Goal: Ask a question: Seek information or help from site administrators or community

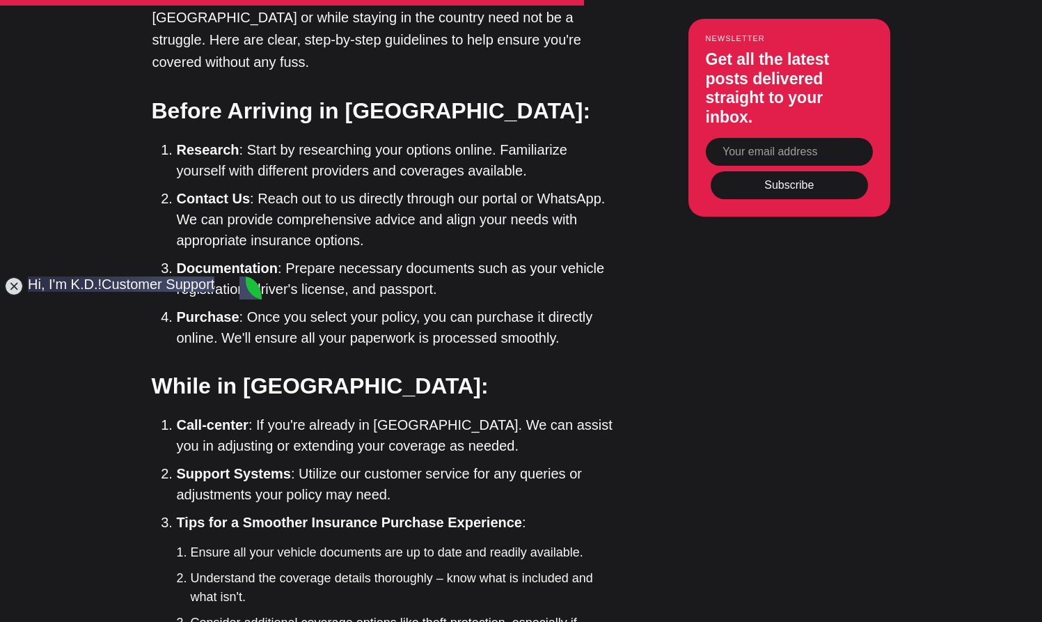
type textarea "hi my bike in cutoms uk registered i dont have [DEMOGRAPHIC_DATA] can you help …"
drag, startPoint x: 87, startPoint y: 567, endPoint x: 233, endPoint y: 570, distance: 146.2
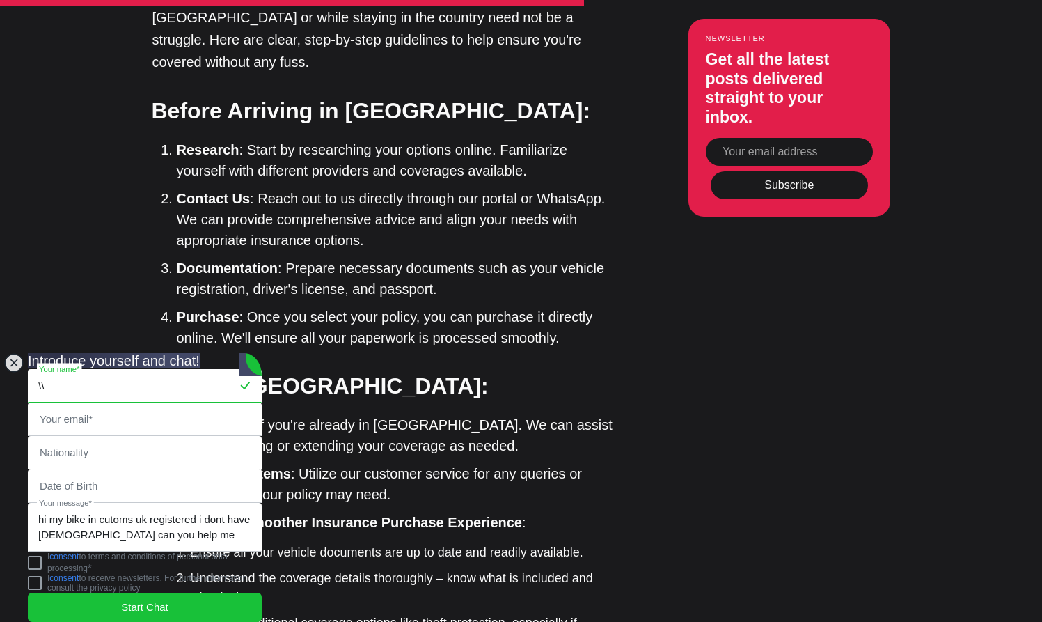
type input "\"
type input "[PERSON_NAME]"
type input "[EMAIL_ADDRESS][DOMAIN_NAME]"
click at [57, 432] on jdiv "[PERSON_NAME] Your name* [EMAIL_ADDRESS][DOMAIN_NAME] Your email* Nationality D…" at bounding box center [145, 491] width 234 height 244
type input "uk"
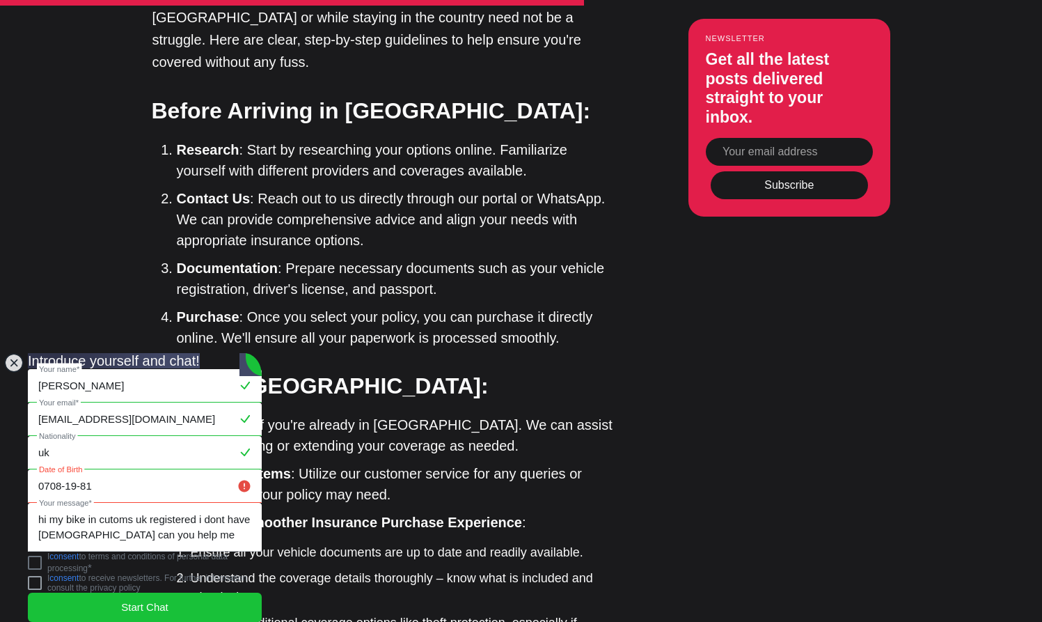
click at [42, 557] on jdiv at bounding box center [35, 562] width 14 height 14
click at [97, 592] on jdiv "Start Chat" at bounding box center [145, 606] width 234 height 29
click at [118, 597] on jdiv "Start Chat" at bounding box center [145, 606] width 234 height 29
click at [65, 470] on input "0708-19-81" at bounding box center [145, 486] width 232 height 32
click at [95, 470] on input "0708-19-81" at bounding box center [145, 486] width 232 height 32
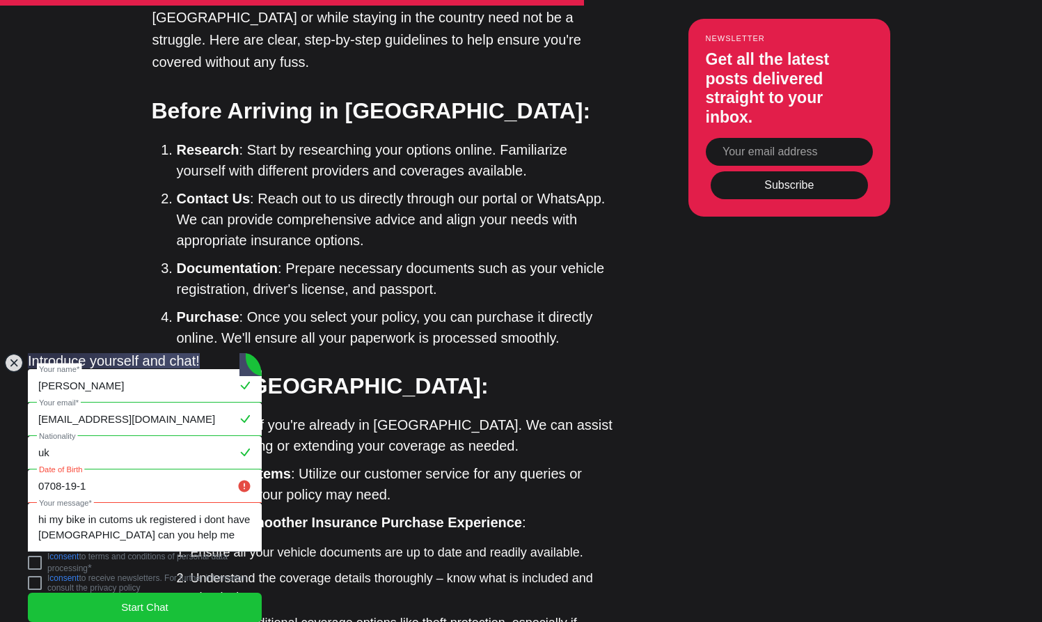
drag, startPoint x: 104, startPoint y: 461, endPoint x: 48, endPoint y: 456, distance: 56.7
click at [48, 470] on input "0708-19-1" at bounding box center [145, 486] width 232 height 32
click at [120, 603] on jdiv "Start Chat" at bounding box center [145, 606] width 234 height 29
click at [63, 470] on input "0708-81" at bounding box center [145, 486] width 232 height 32
drag, startPoint x: 97, startPoint y: 458, endPoint x: 52, endPoint y: 458, distance: 45.2
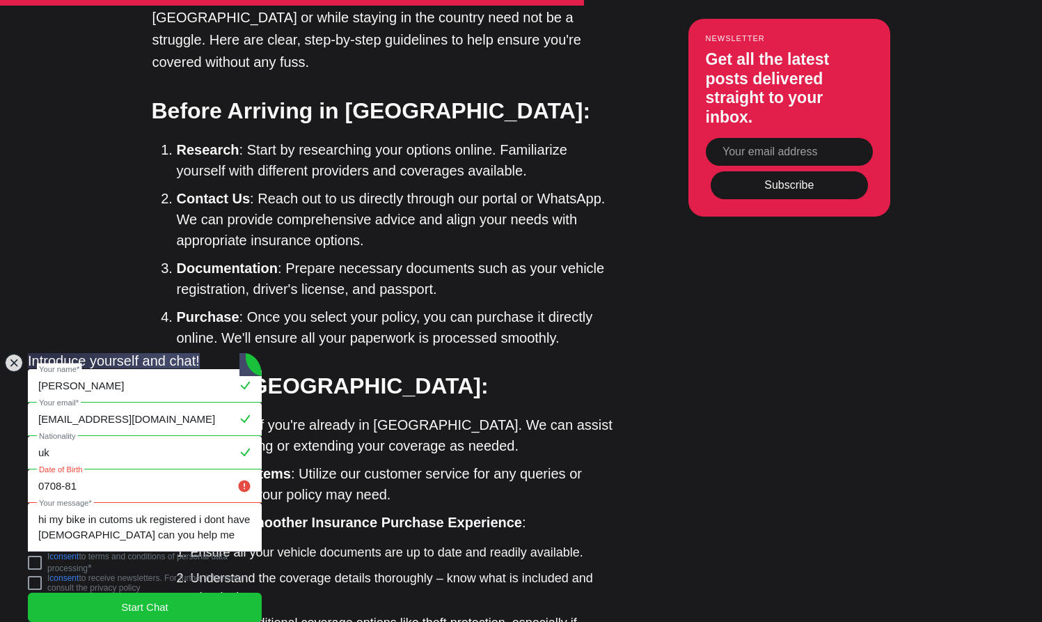
click at [52, 470] on input "0708-81" at bounding box center [145, 486] width 232 height 32
click at [120, 601] on jdiv "Start Chat" at bounding box center [145, 606] width 234 height 29
drag, startPoint x: 84, startPoint y: 466, endPoint x: 17, endPoint y: 469, distance: 66.9
click at [17, 469] on body "Citizenship Residency Insurance Real Estate Pricing Sign in Become a subscriber…" at bounding box center [521, 380] width 1042 height 7589
type input "7"
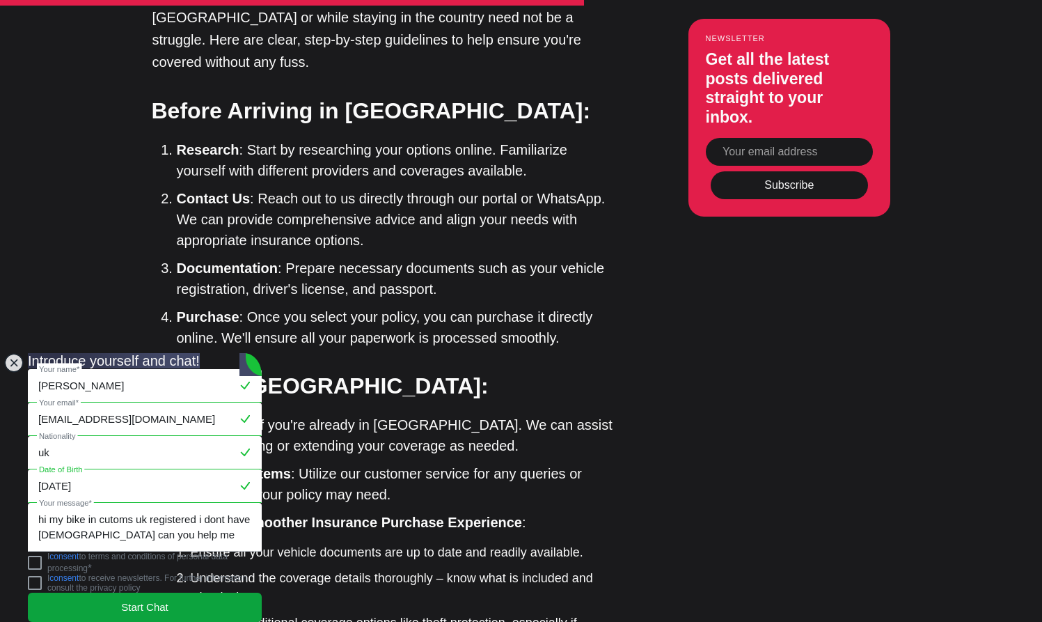
type input "[DATE]"
click at [113, 599] on jdiv "Start Chat" at bounding box center [145, 606] width 234 height 29
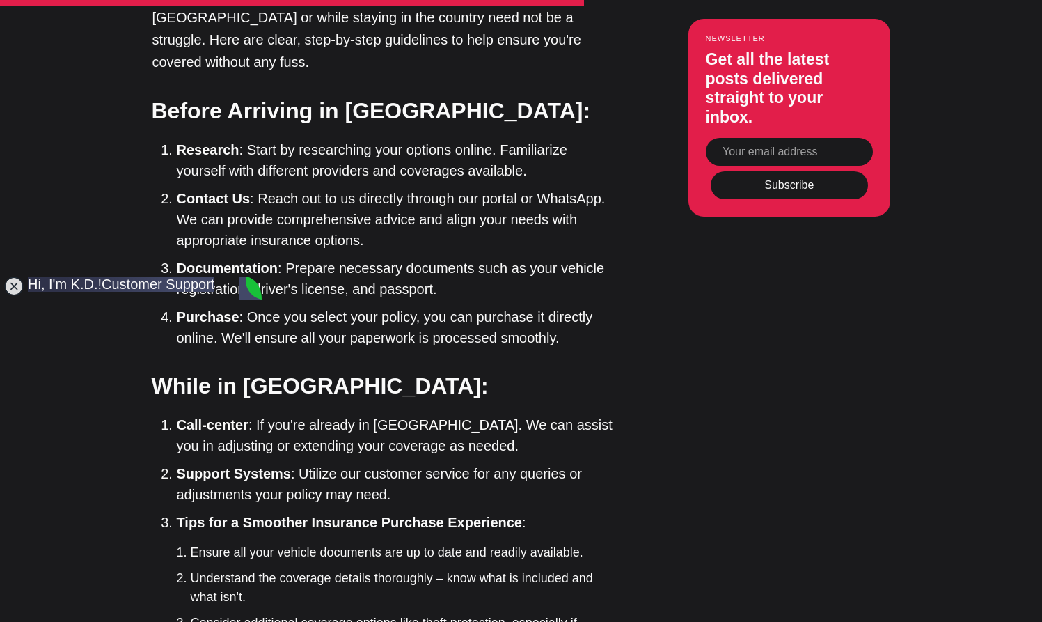
type textarea "need [DEMOGRAPHIC_DATA] for [GEOGRAPHIC_DATA]"
type textarea "terrible haha"
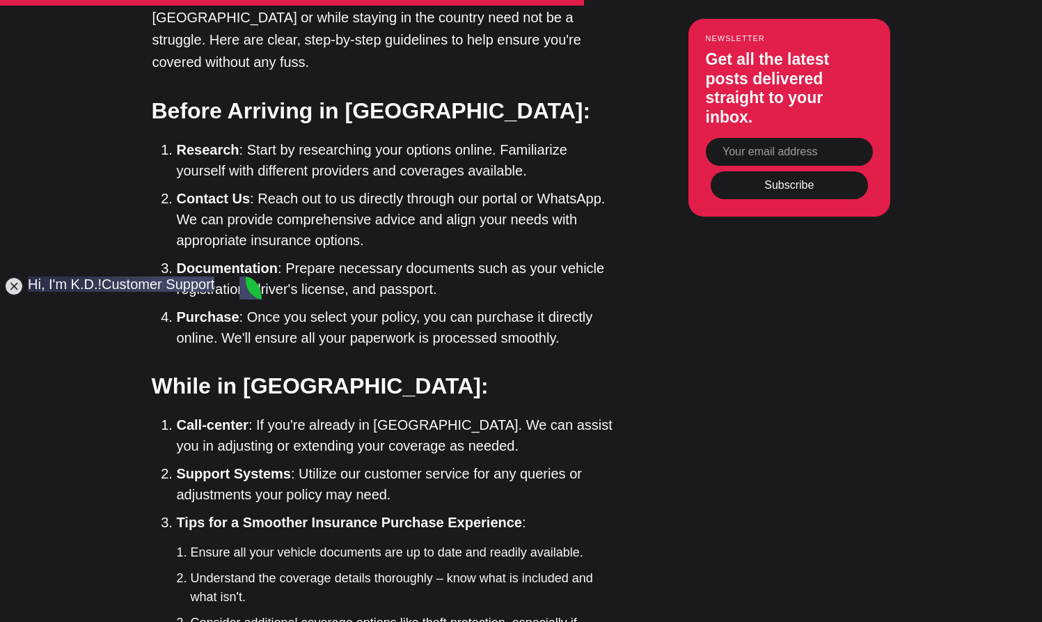
type textarea "ok let do it 30 days ]"
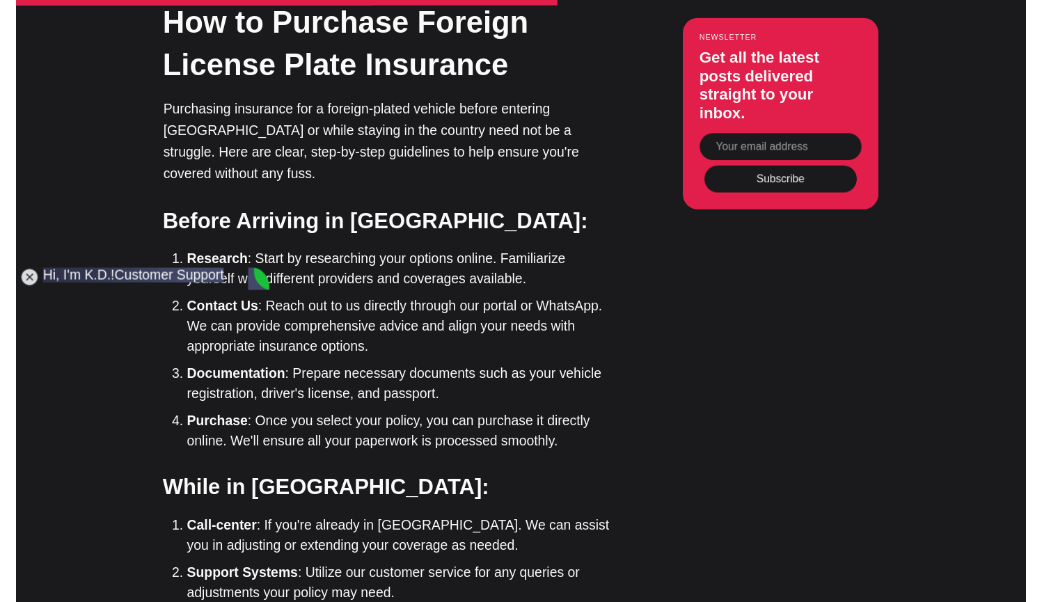
scroll to position [267, 0]
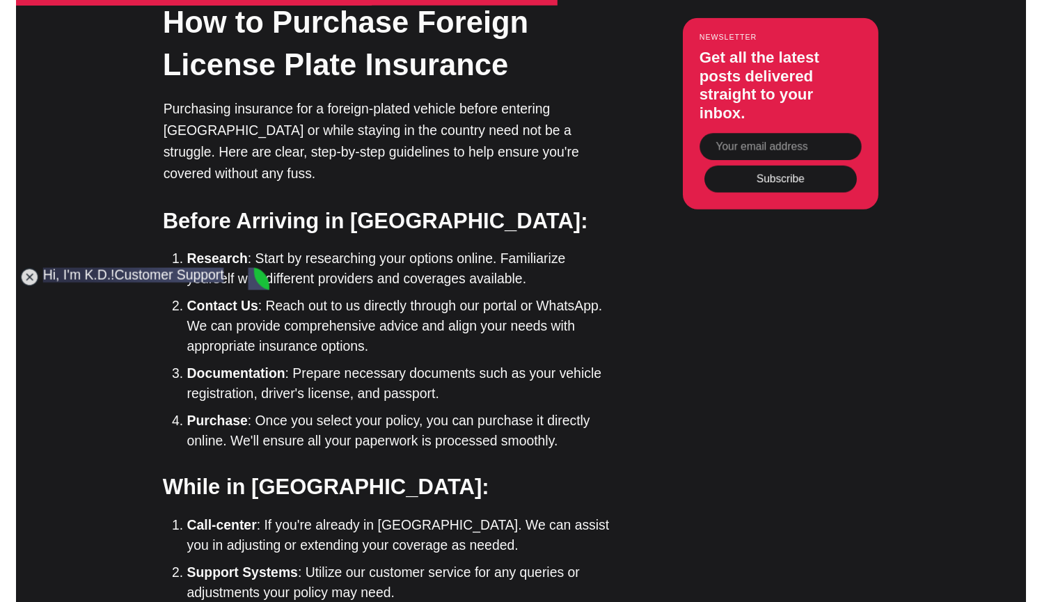
scroll to position [537, 0]
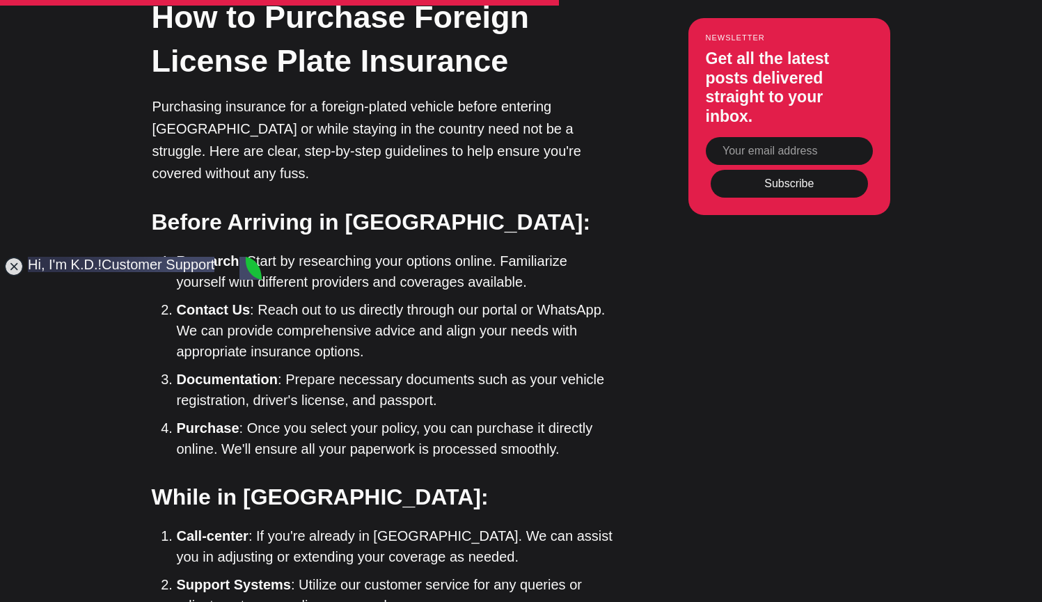
type textarea "ITS NOY LETTING ME SUBMIT"
drag, startPoint x: 187, startPoint y: 548, endPoint x: 24, endPoint y: 538, distance: 163.2
click at [24, 538] on body "Citizenship Residency Insurance Real Estate Pricing Sign in Become a subscriber…" at bounding box center [521, 484] width 1042 height 7563
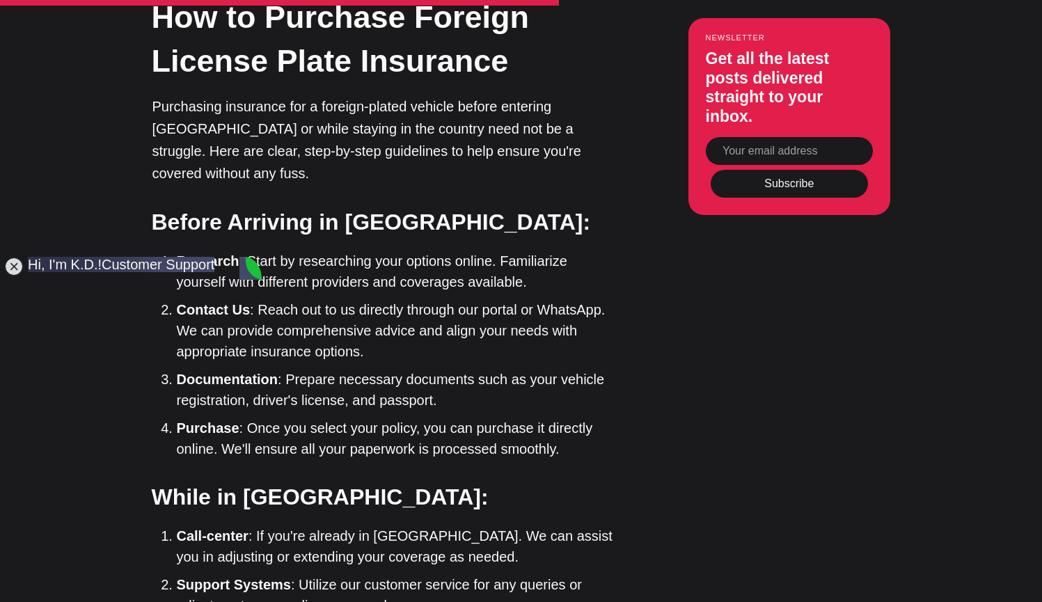
type textarea "Its not letting me submit"
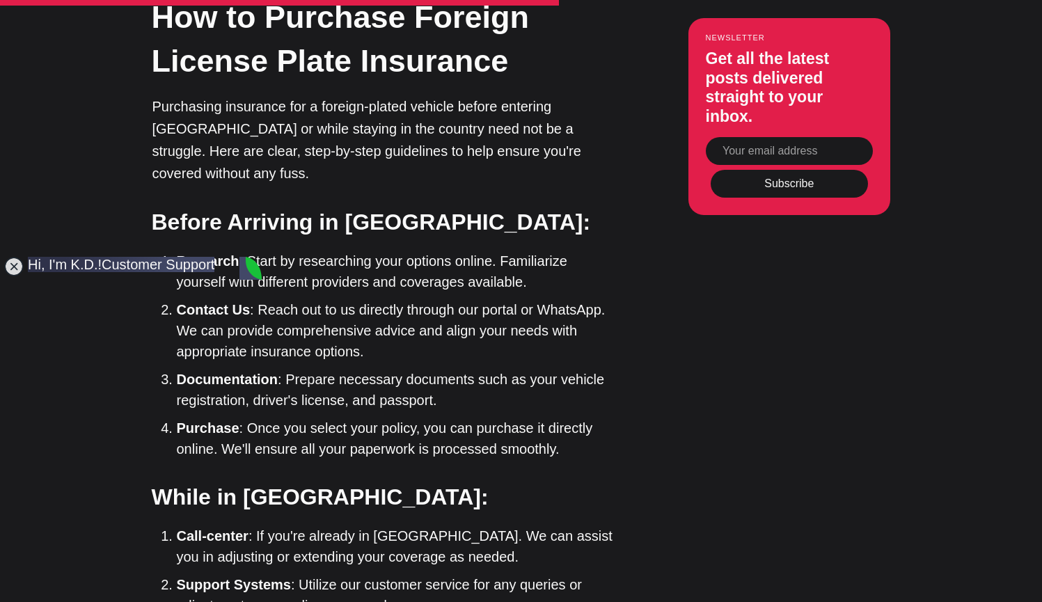
type textarea "ok did it"
type textarea "i didnt upload passport"
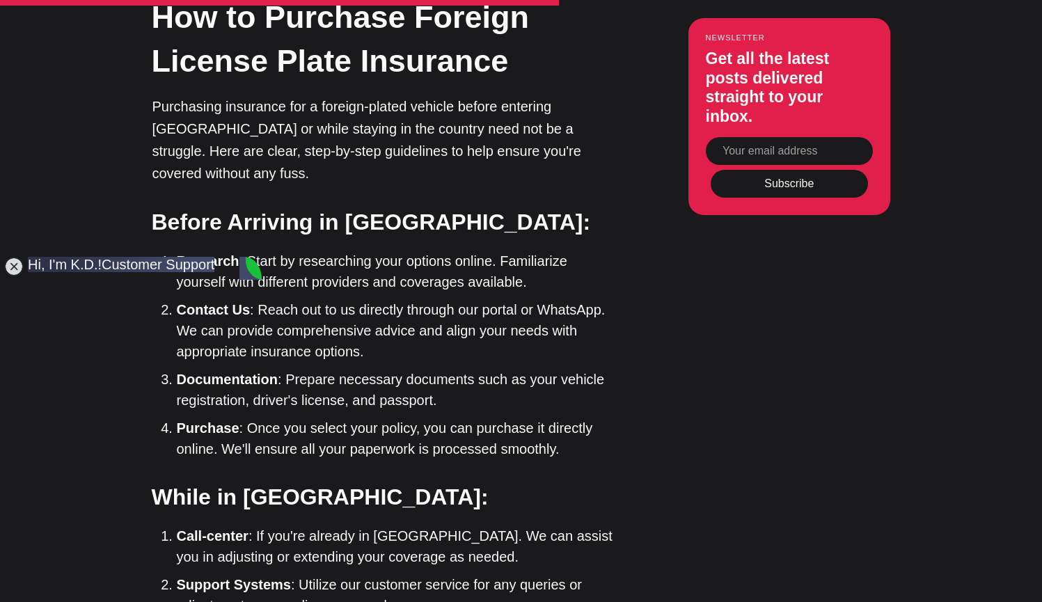
scroll to position [756, 0]
type textarea "now done"
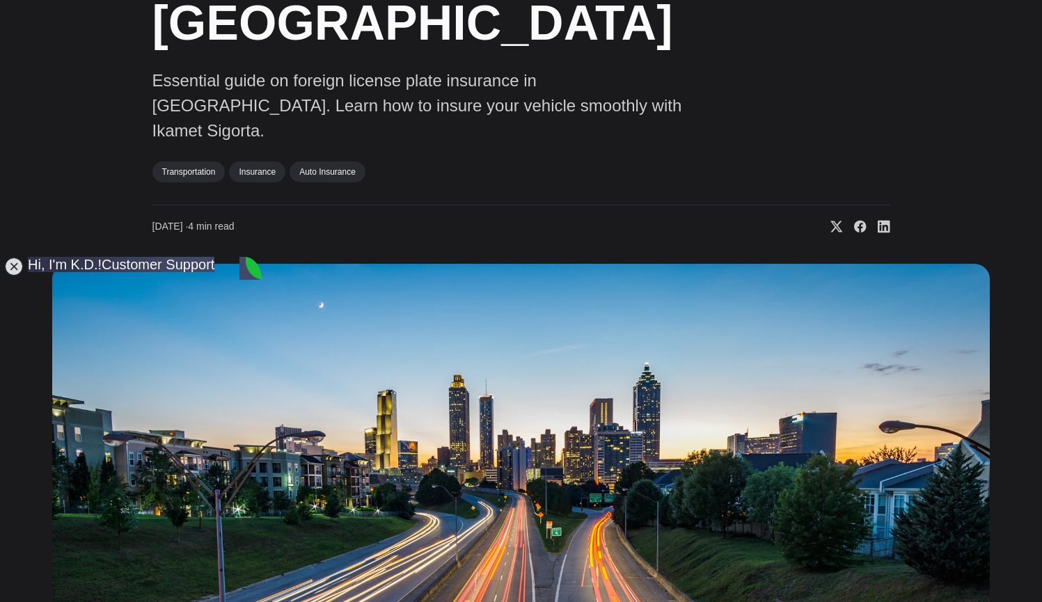
scroll to position [0, 0]
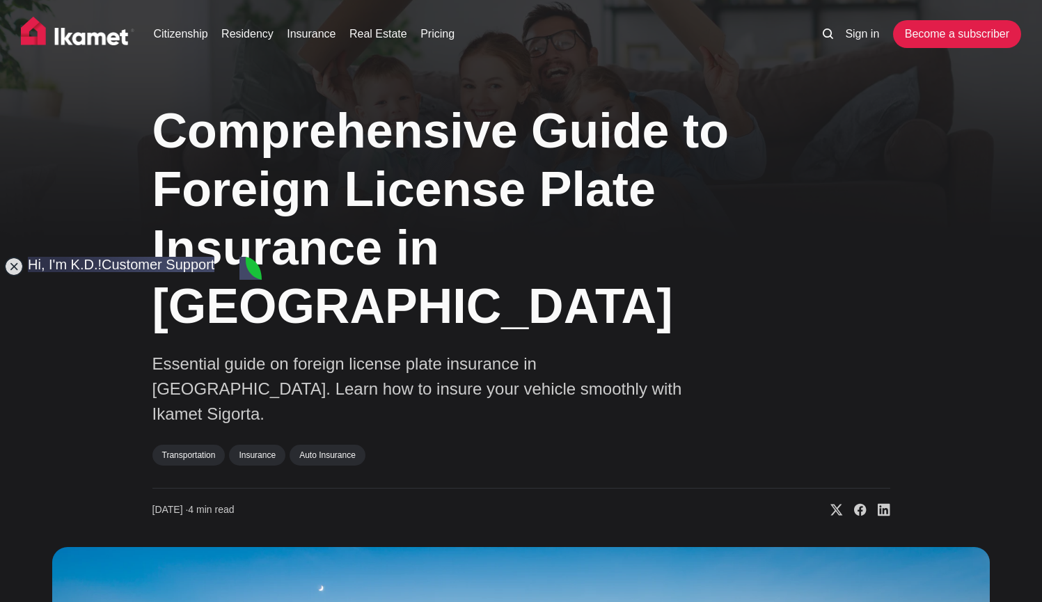
type textarea "how to pay?"
type textarea "Hello you still there?"
type textarea "i uploaded it ?"
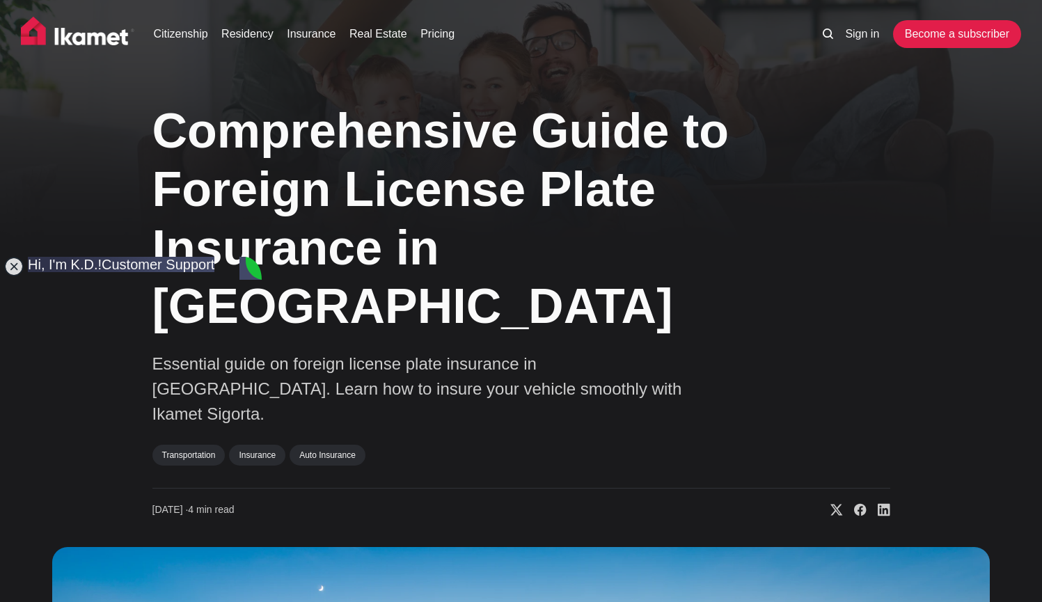
scroll to position [1143, 0]
type textarea "have you got:)"
type textarea "ok"
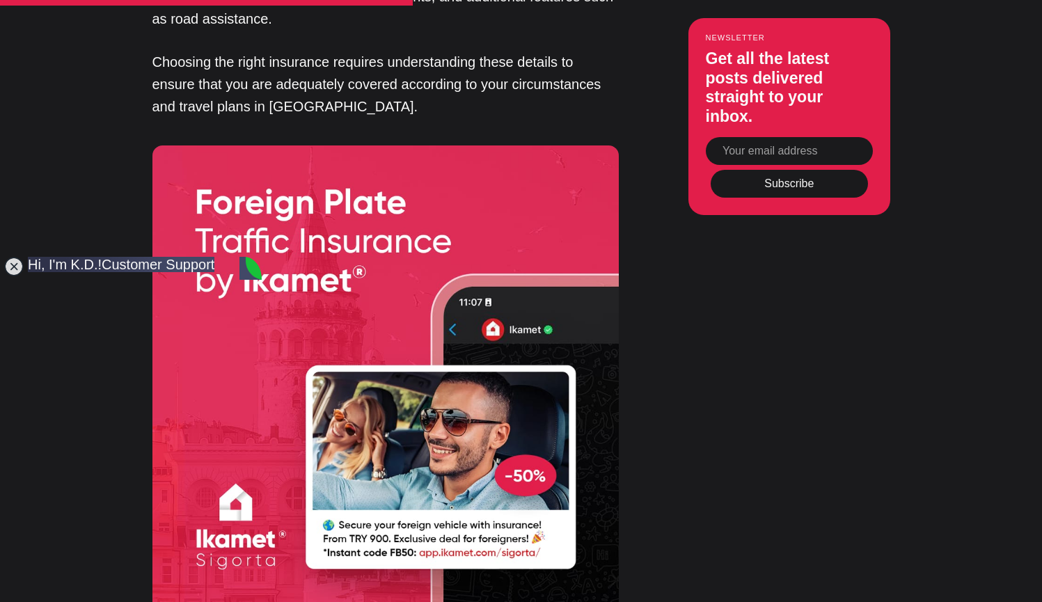
scroll to position [2921, 0]
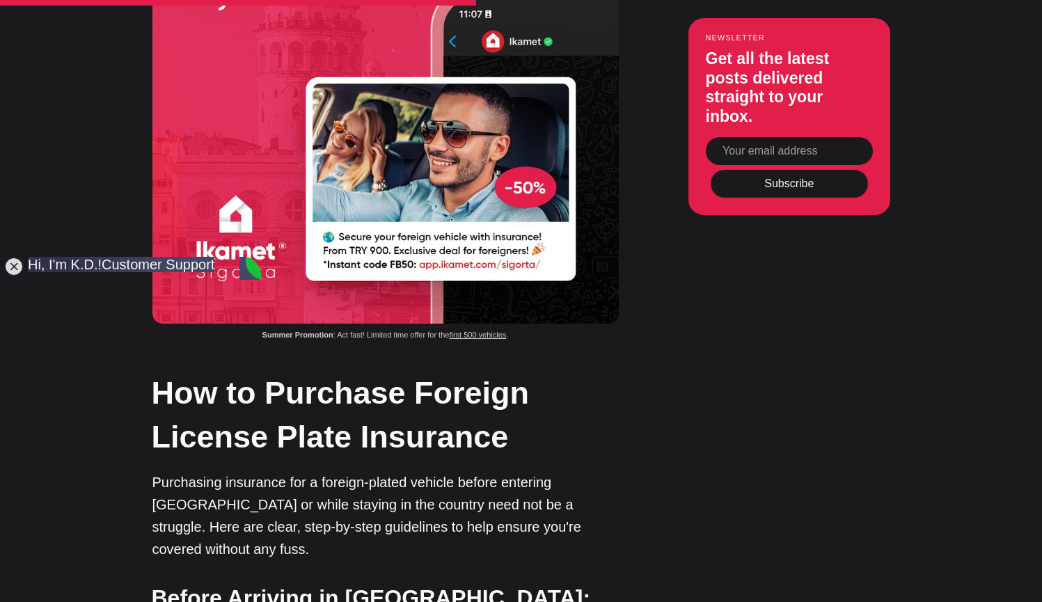
type textarea "hello is all ok?"
type textarea "Hi"
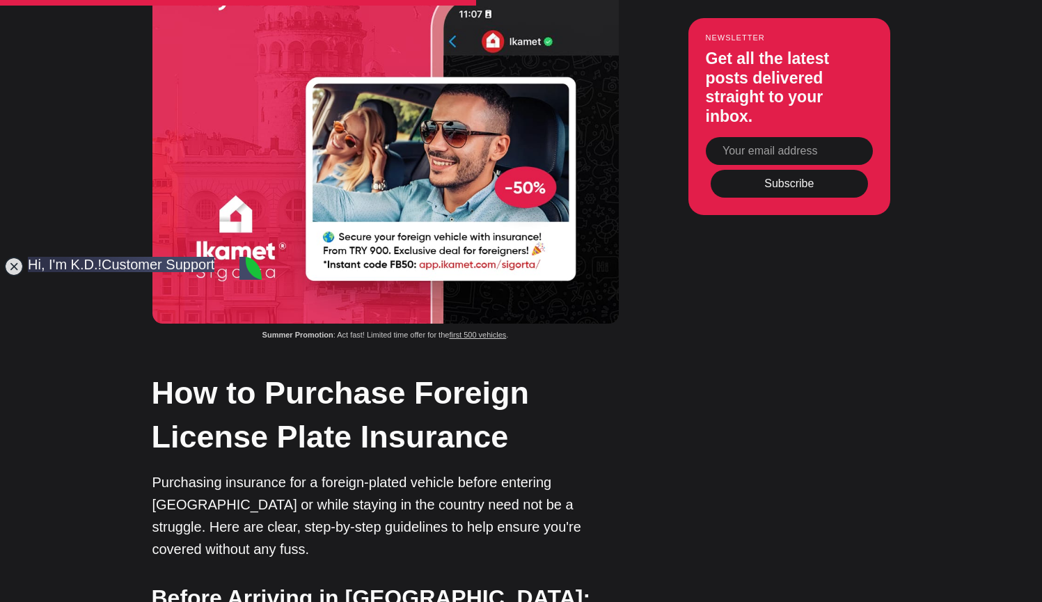
type textarea "Great thank you"
type textarea "super thank you"
type textarea "ok i will pay"
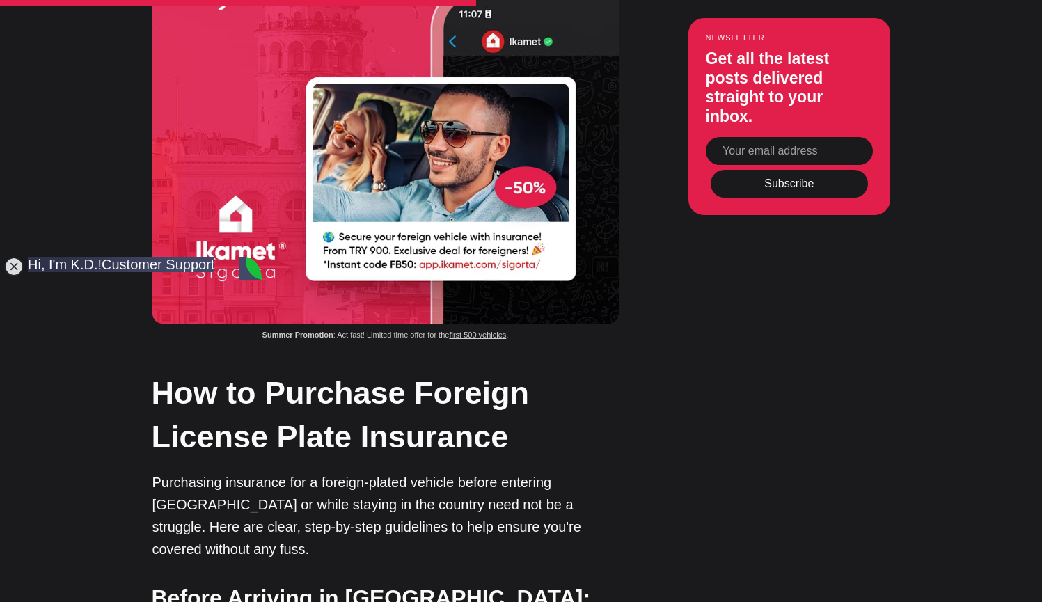
type textarea "paid"
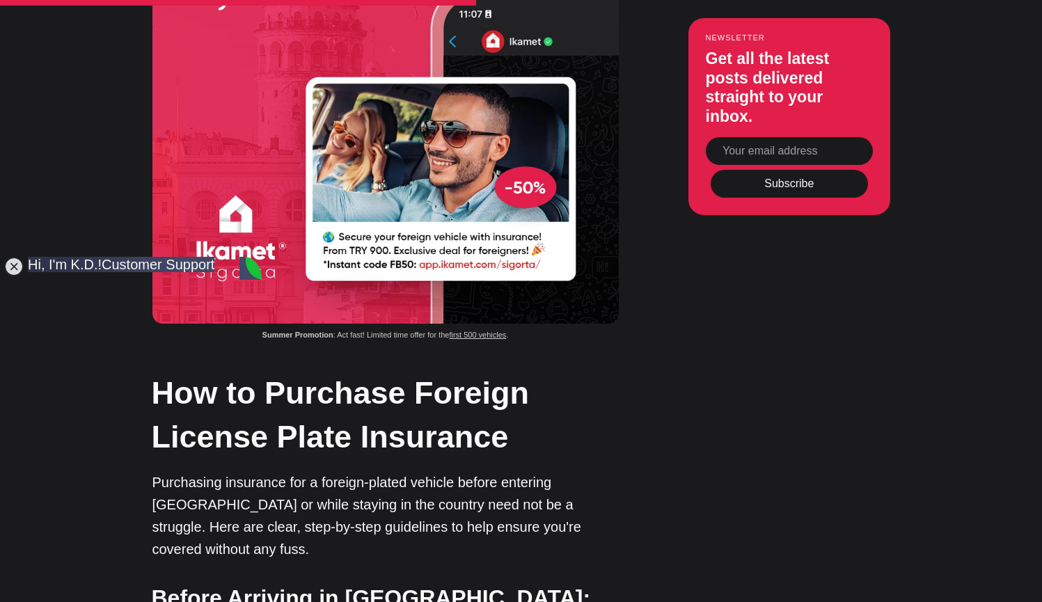
type input "C:\fakepath\IMG_6333 2.PNG"
type textarea "Do you send now?"
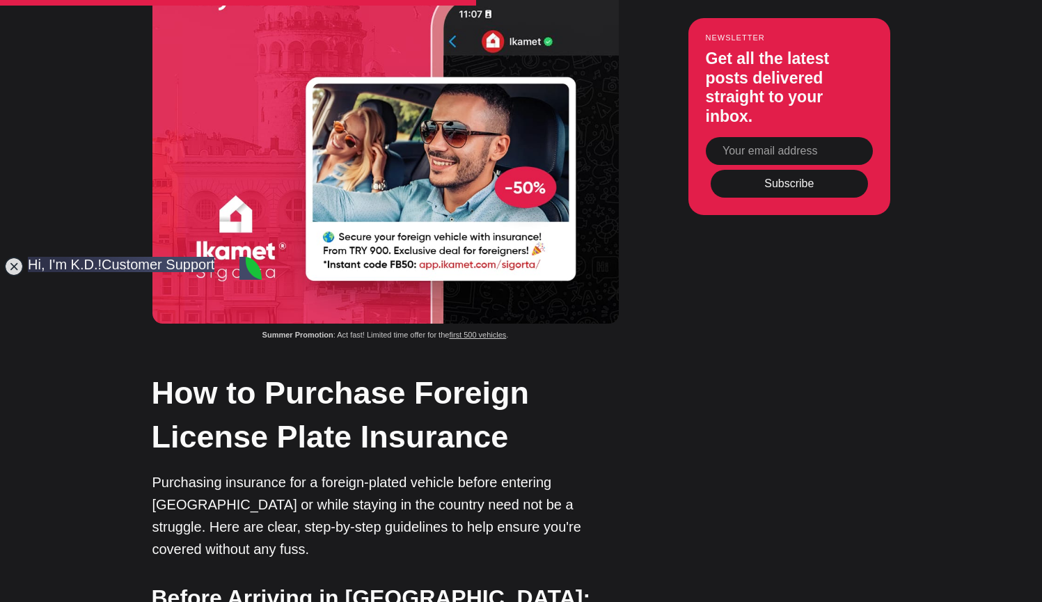
type textarea "thank you i look"
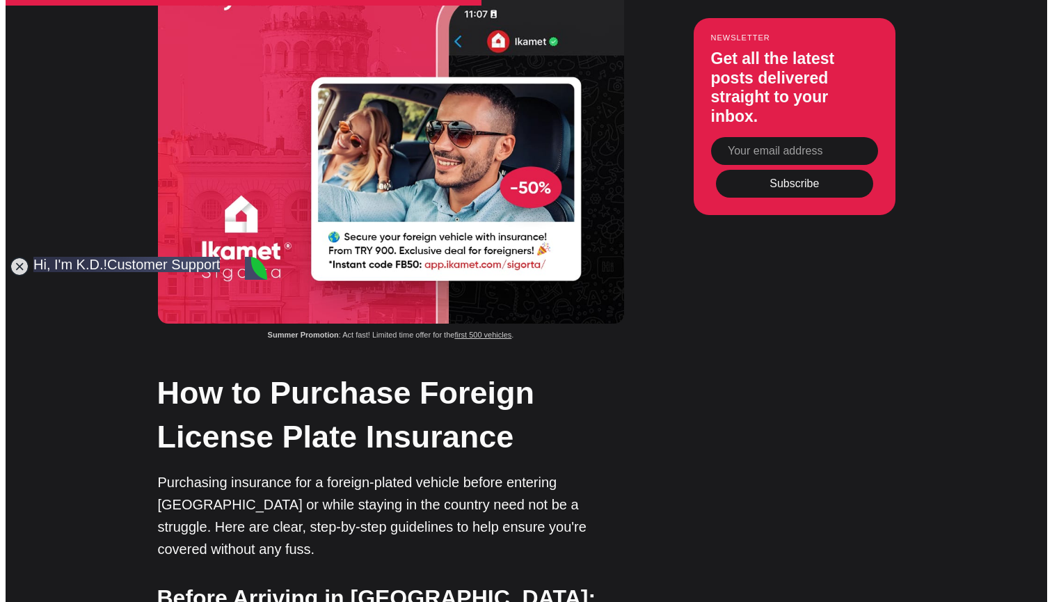
scroll to position [2260, 0]
